Goal: Find specific page/section

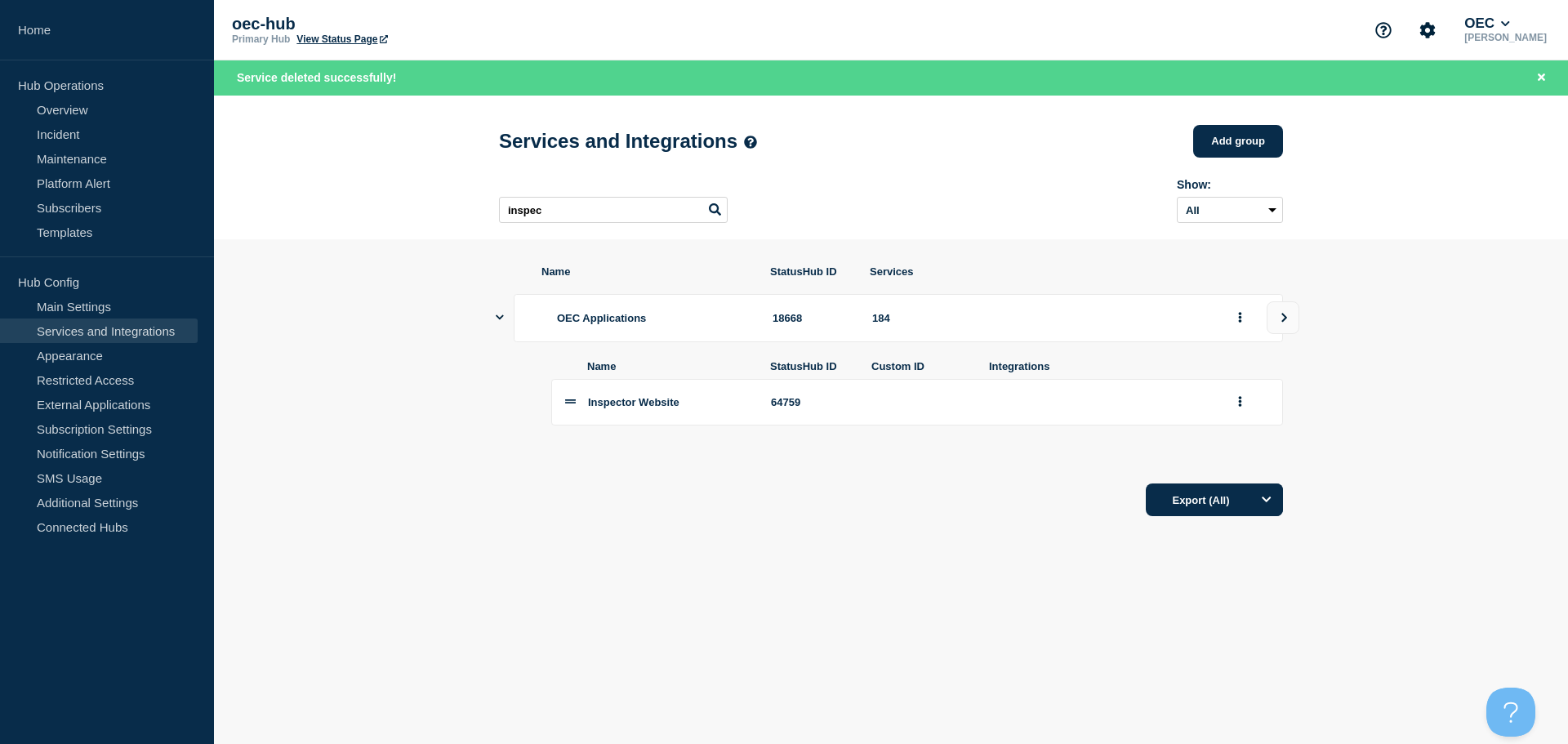
click at [1203, 35] on div "oec-hub Primary Hub View Status Page OEC [PERSON_NAME]" at bounding box center [891, 30] width 1355 height 60
click at [1377, 185] on header "Services and Integrations Add group Here you can create & manage services that …" at bounding box center [891, 167] width 1355 height 144
click at [1348, 347] on section "Name StatusHub ID Services OEC Applications 18668 184 Name StatusHub ID Custom …" at bounding box center [891, 391] width 1355 height 304
click at [1373, 222] on header "Services and Integrations Add group Here you can create & manage services that …" at bounding box center [891, 167] width 1355 height 144
click at [1280, 64] on div "Service deleted successfully!" at bounding box center [891, 78] width 1355 height 35
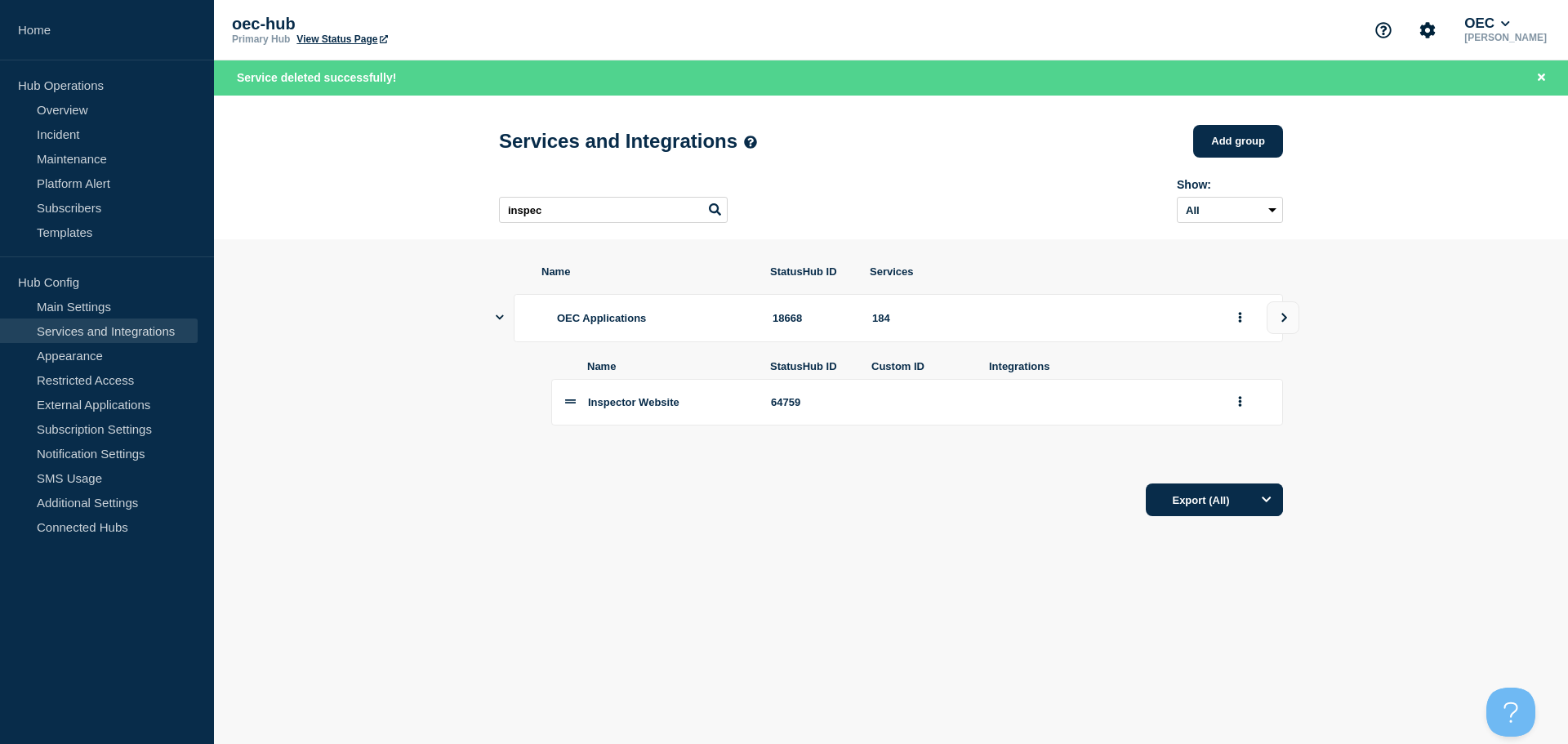
click at [1228, 12] on div "oec-hub Primary Hub View Status Page OEC [PERSON_NAME]" at bounding box center [891, 30] width 1355 height 60
click at [1093, 177] on div "inspec Show: All Archived Non-archived" at bounding box center [891, 198] width 784 height 64
click at [1062, 70] on div "Service deleted successfully!" at bounding box center [891, 78] width 1355 height 35
click at [1046, 57] on div "oec-hub Primary Hub View Status Page OEC [PERSON_NAME]" at bounding box center [891, 30] width 1355 height 60
click at [1181, 52] on div "oec-hub Primary Hub View Status Page OEC [PERSON_NAME]" at bounding box center [891, 30] width 1355 height 60
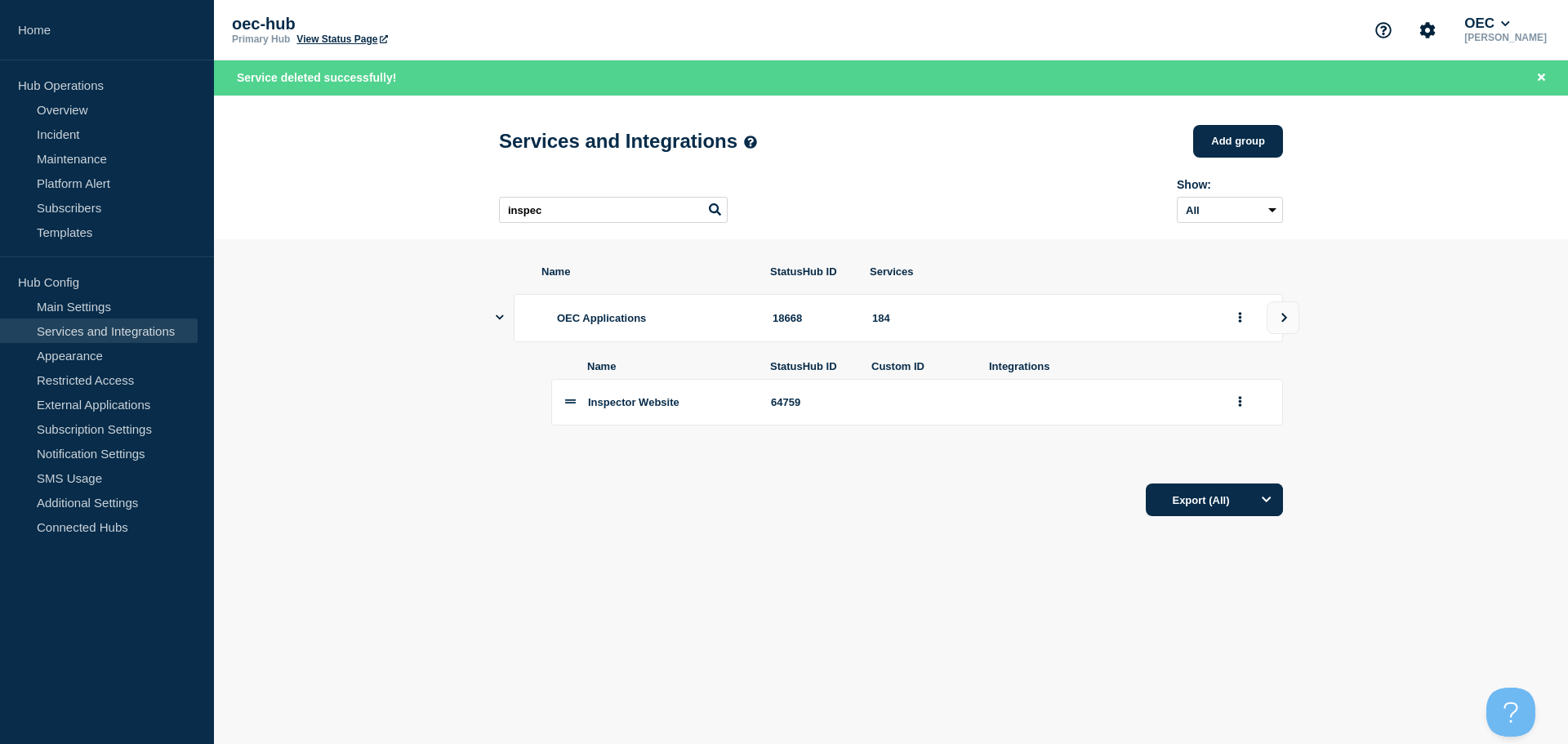
click at [1161, 25] on div "oec-hub Primary Hub View Status Page OEC [PERSON_NAME]" at bounding box center [891, 30] width 1355 height 60
click at [1091, 94] on div "Service deleted successfully!" at bounding box center [891, 78] width 1355 height 35
click at [1043, 133] on div "Services and Integrations Add group" at bounding box center [891, 142] width 784 height 49
click at [1048, 80] on div "Service deleted successfully!" at bounding box center [891, 78] width 1355 height 35
click at [1040, 44] on div "oec-hub Primary Hub View Status Page OEC [PERSON_NAME]" at bounding box center [891, 30] width 1355 height 60
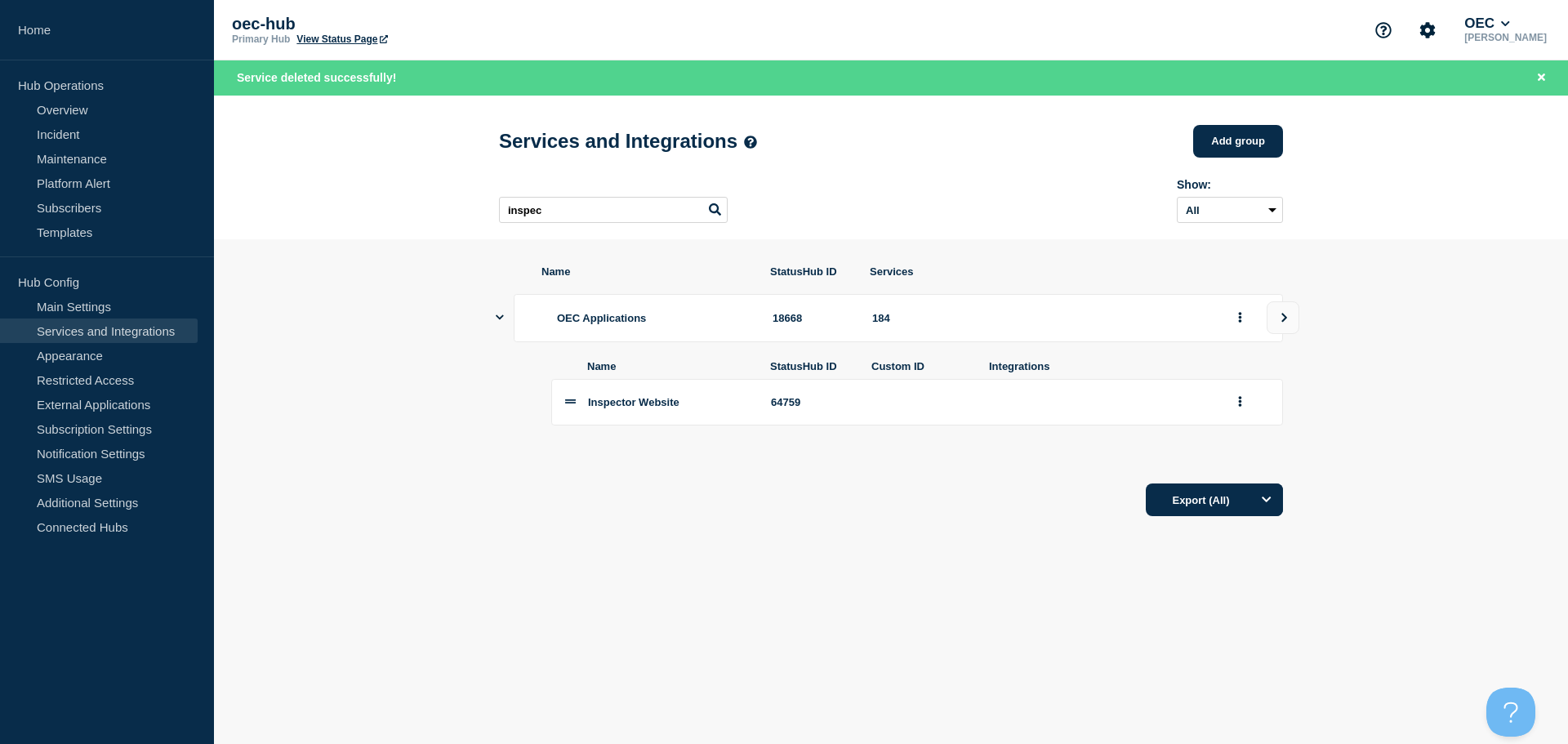
click at [1032, 57] on div "oec-hub Primary Hub View Status Page OEC [PERSON_NAME]" at bounding box center [891, 30] width 1355 height 60
click at [1010, 93] on div "Service deleted successfully!" at bounding box center [891, 78] width 1355 height 35
click at [1008, 74] on div "Service deleted successfully!" at bounding box center [891, 78] width 1355 height 35
click at [493, 329] on section "Name StatusHub ID Services OEC Applications 18668 184 Name StatusHub ID Custom …" at bounding box center [891, 391] width 1355 height 304
click at [500, 323] on icon "Show services" at bounding box center [499, 318] width 8 height 11
